Goal: Check status: Check status

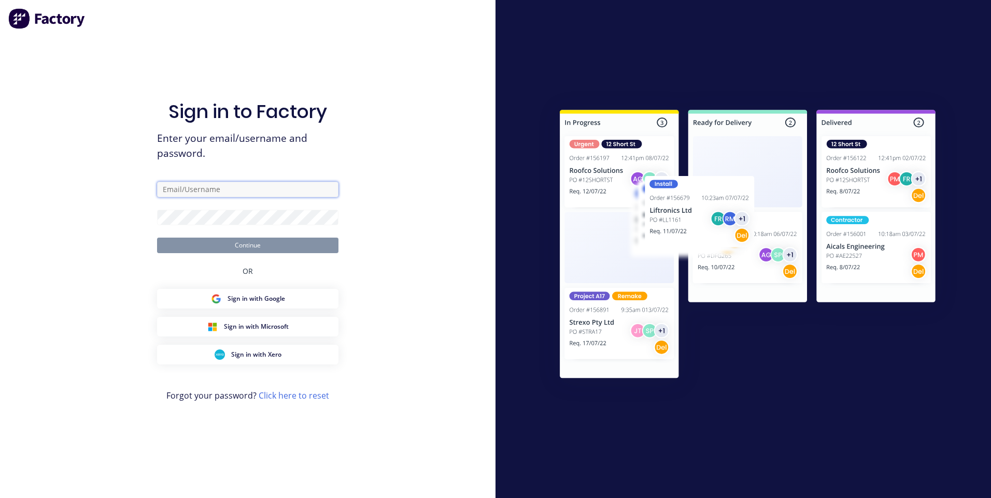
type input "[EMAIL_ADDRESS][DOMAIN_NAME]"
click at [298, 241] on button "Continue" at bounding box center [247, 246] width 181 height 16
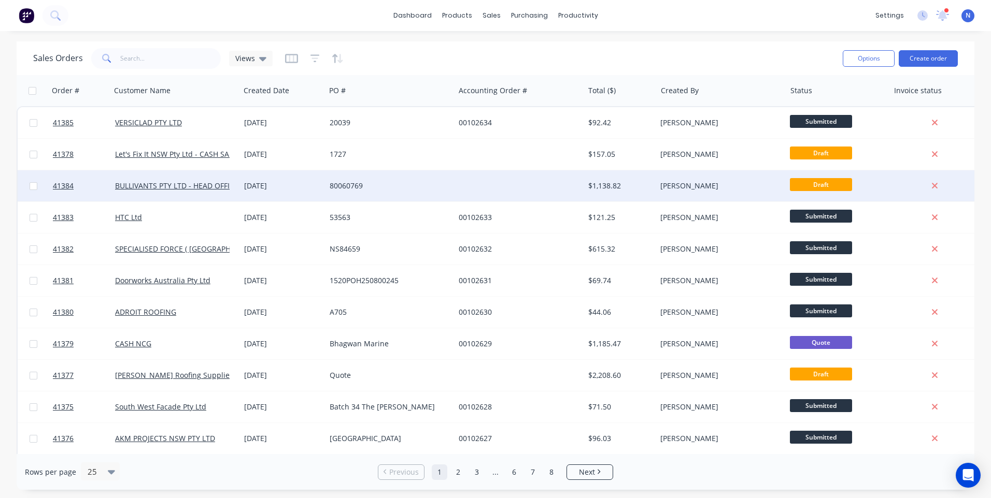
click at [445, 180] on div "80060769" at bounding box center [389, 185] width 129 height 31
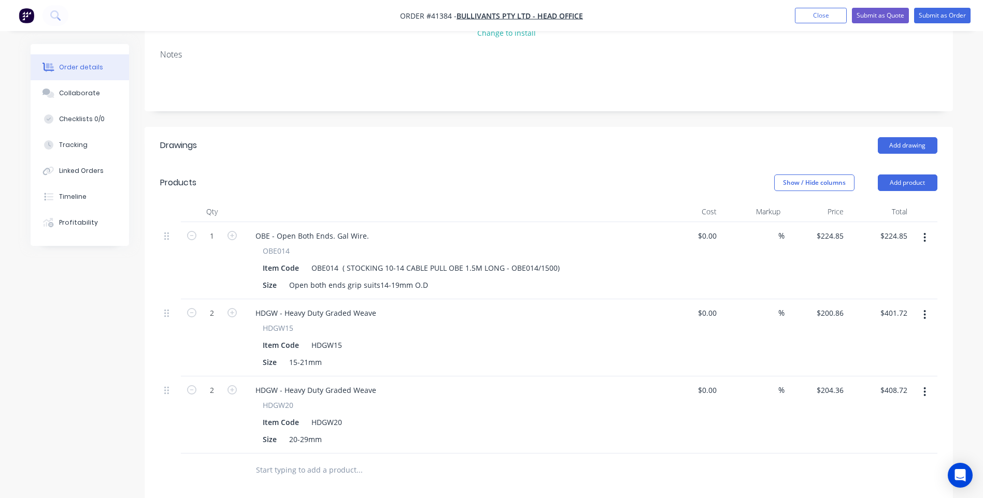
scroll to position [207, 0]
click at [805, 16] on button "Close" at bounding box center [821, 16] width 52 height 16
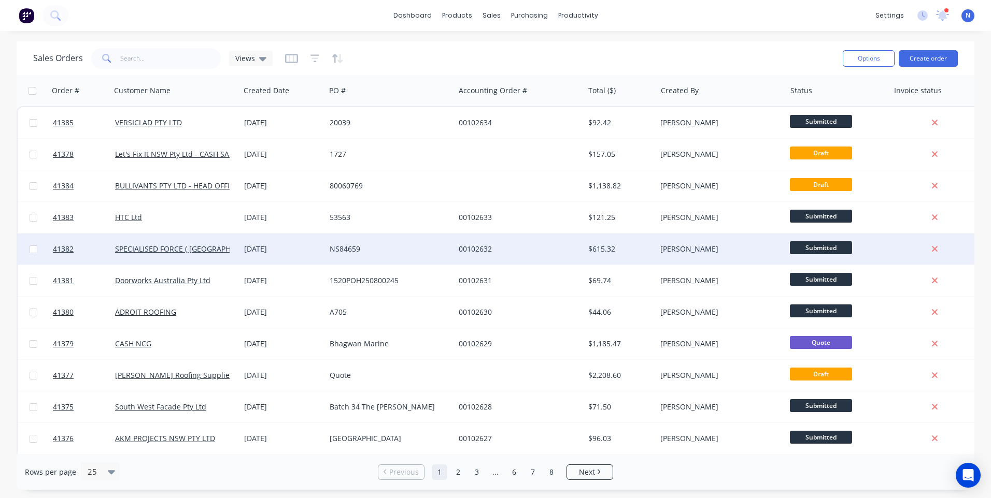
click at [283, 245] on div "[DATE]" at bounding box center [282, 249] width 77 height 10
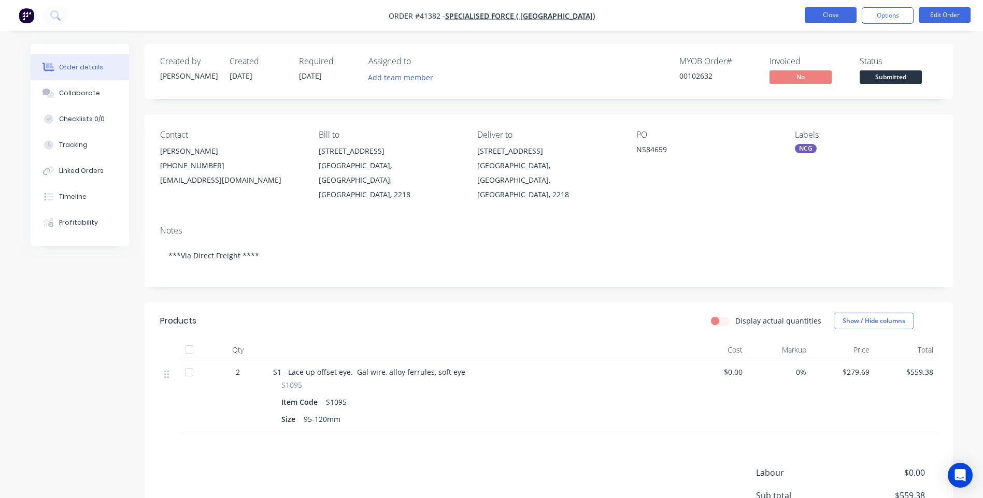
click at [823, 16] on button "Close" at bounding box center [831, 15] width 52 height 16
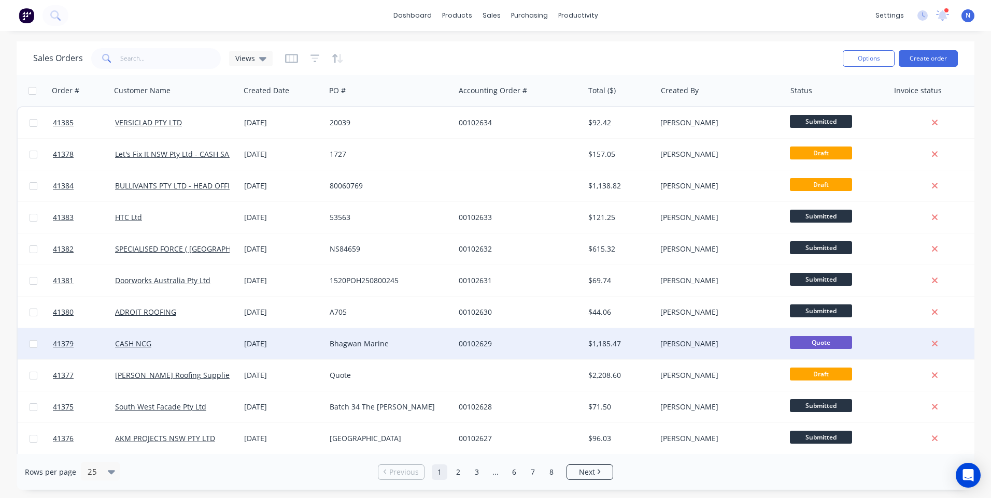
click at [425, 343] on div "Bhagwan Marine" at bounding box center [386, 344] width 115 height 10
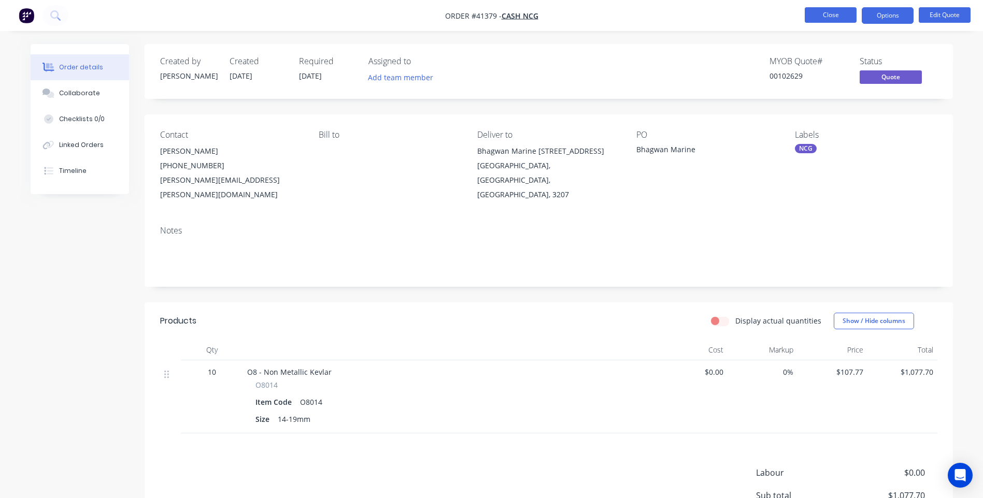
click at [832, 19] on button "Close" at bounding box center [831, 15] width 52 height 16
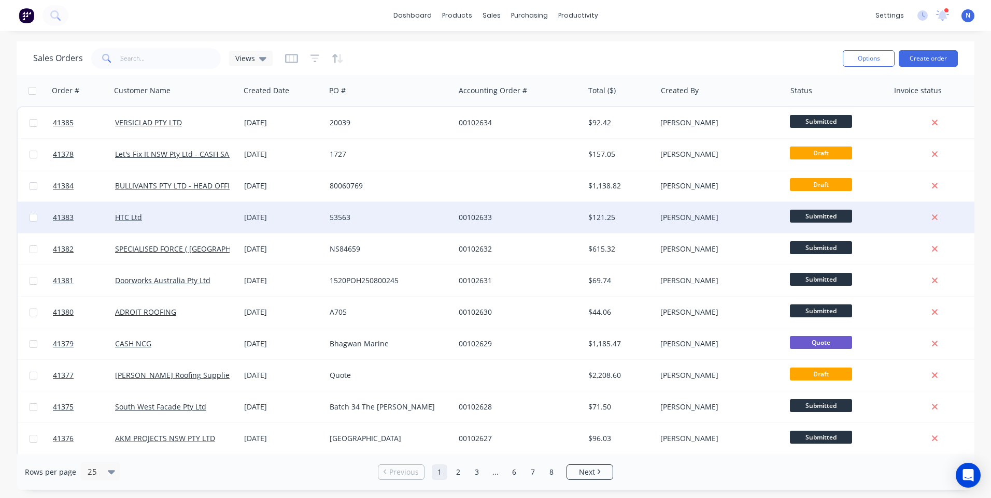
click at [464, 222] on div "00102633" at bounding box center [516, 217] width 115 height 10
